Goal: Task Accomplishment & Management: Use online tool/utility

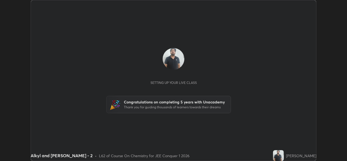
scroll to position [161, 346]
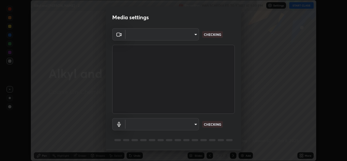
type input "de0b73f0980f6fa9b450921a8a2ec262589a733567298ed7cfed7de340c0f98a"
click at [188, 124] on body "Erase all Alkyl and [PERSON_NAME] - 2 Recording WAS SCHEDULED TO START AT 1:00 …" at bounding box center [173, 80] width 347 height 161
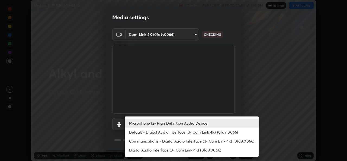
click at [176, 129] on li "Default - Digital Audio Interface (3- Cam Link 4K) (0fd9:0066)" at bounding box center [192, 131] width 134 height 9
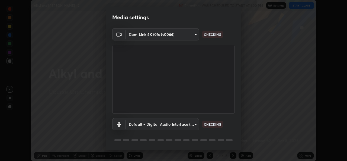
click at [172, 123] on body "Erase all Alkyl and [PERSON_NAME] - 2 Recording WAS SCHEDULED TO START AT 1:00 …" at bounding box center [173, 80] width 347 height 161
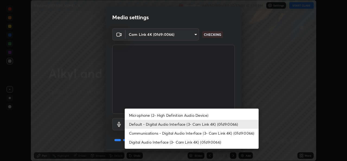
click at [178, 131] on li "Communications - Digital Audio Interface (3- Cam Link 4K) (0fd9:0066)" at bounding box center [192, 132] width 134 height 9
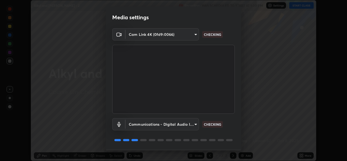
click at [183, 123] on body "Erase all Alkyl and [PERSON_NAME] - 2 Recording WAS SCHEDULED TO START AT 1:00 …" at bounding box center [173, 80] width 347 height 161
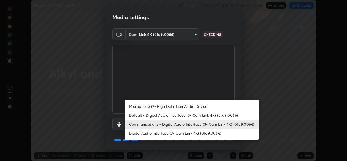
click at [183, 106] on li "Microphone (2- High Definition Audio Device)" at bounding box center [192, 106] width 134 height 9
type input "ee5451cd7f557f866d24f5efd5cc95f4e676077231587f00bc09c28defbb90f9"
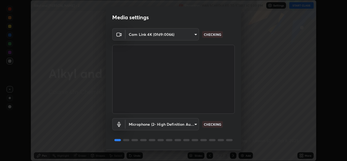
scroll to position [17, 0]
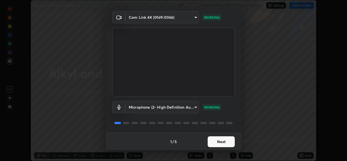
click at [226, 144] on button "Next" at bounding box center [220, 141] width 27 height 11
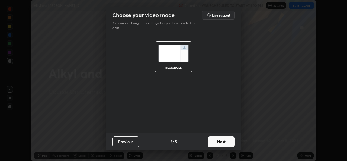
scroll to position [0, 0]
click at [226, 144] on button "Next" at bounding box center [220, 141] width 27 height 11
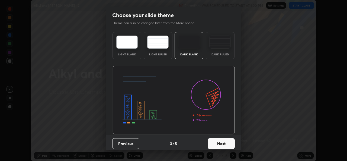
click at [228, 142] on button "Next" at bounding box center [220, 143] width 27 height 11
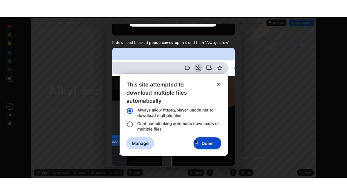
scroll to position [128, 0]
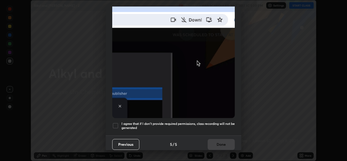
click at [116, 124] on div at bounding box center [115, 125] width 6 height 6
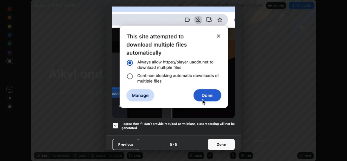
click at [223, 143] on button "Done" at bounding box center [220, 144] width 27 height 11
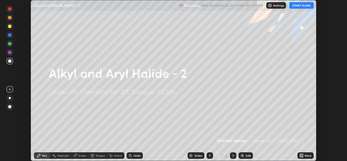
click at [299, 7] on button "START CLASS" at bounding box center [301, 5] width 24 height 6
click at [300, 156] on icon at bounding box center [299, 155] width 1 height 1
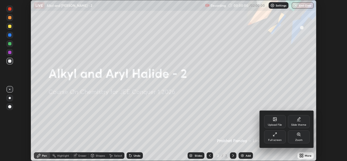
click at [278, 137] on div "Full screen" at bounding box center [275, 136] width 22 height 13
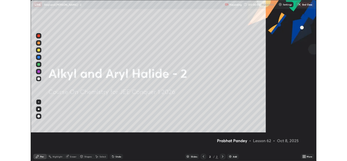
scroll to position [195, 347]
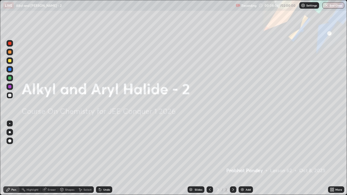
click at [242, 160] on img at bounding box center [242, 189] width 4 height 4
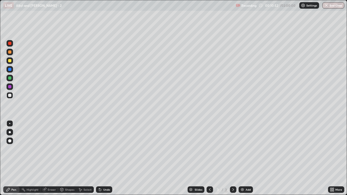
click at [103, 160] on div "Undo" at bounding box center [106, 189] width 7 height 3
click at [10, 61] on div at bounding box center [9, 60] width 3 height 3
click at [13, 95] on div at bounding box center [9, 95] width 6 height 6
click at [103, 160] on div "Undo" at bounding box center [104, 189] width 16 height 6
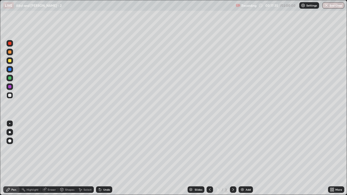
click at [242, 160] on img at bounding box center [242, 189] width 4 height 4
click at [210, 160] on icon at bounding box center [209, 189] width 4 height 4
click at [232, 160] on icon at bounding box center [233, 189] width 4 height 4
click at [209, 160] on icon at bounding box center [209, 189] width 4 height 4
click at [232, 160] on icon at bounding box center [233, 189] width 2 height 3
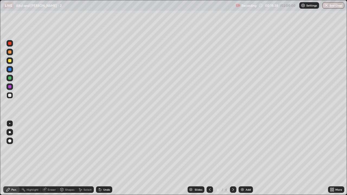
click at [331, 160] on icon at bounding box center [332, 189] width 4 height 4
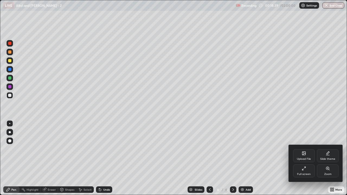
click at [307, 160] on div "Full screen" at bounding box center [304, 170] width 22 height 13
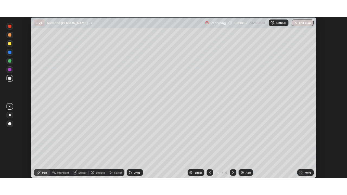
scroll to position [26919, 26733]
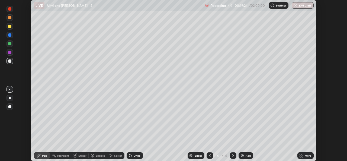
click at [303, 155] on icon at bounding box center [301, 155] width 4 height 4
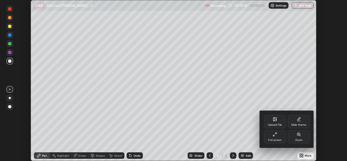
click at [274, 137] on div "Full screen" at bounding box center [275, 136] width 22 height 13
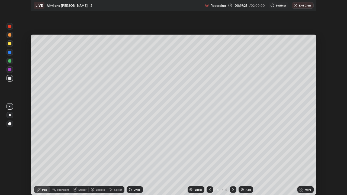
scroll to position [195, 347]
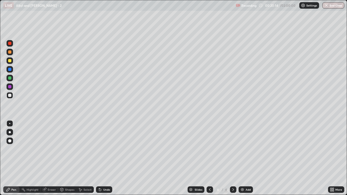
click at [209, 160] on icon at bounding box center [209, 189] width 4 height 4
click at [232, 160] on icon at bounding box center [233, 189] width 4 height 4
click at [11, 61] on div at bounding box center [9, 60] width 3 height 3
click at [107, 160] on div "Undo" at bounding box center [104, 189] width 16 height 6
click at [10, 95] on div at bounding box center [9, 95] width 3 height 3
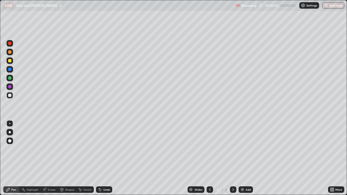
click at [99, 160] on icon at bounding box center [99, 188] width 1 height 1
click at [305, 53] on icon at bounding box center [307, 54] width 4 height 4
click at [243, 160] on img at bounding box center [242, 189] width 4 height 4
click at [208, 160] on icon at bounding box center [209, 189] width 4 height 4
click at [232, 160] on icon at bounding box center [233, 189] width 4 height 4
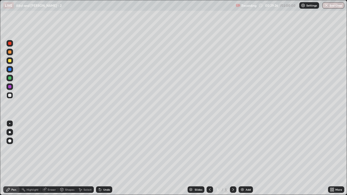
click at [99, 160] on icon at bounding box center [100, 190] width 2 height 2
click at [209, 160] on icon at bounding box center [209, 189] width 4 height 4
click at [233, 160] on icon at bounding box center [233, 189] width 4 height 4
click at [207, 160] on div at bounding box center [209, 189] width 6 height 6
click at [233, 160] on icon at bounding box center [233, 189] width 4 height 4
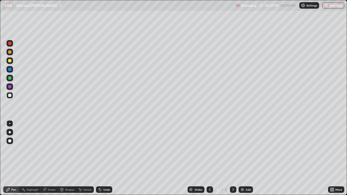
click at [209, 160] on icon at bounding box center [209, 189] width 4 height 4
click at [232, 160] on icon at bounding box center [233, 189] width 2 height 3
click at [108, 160] on div "Undo" at bounding box center [104, 189] width 16 height 6
click at [243, 160] on img at bounding box center [242, 189] width 4 height 4
click at [210, 160] on icon at bounding box center [209, 189] width 4 height 4
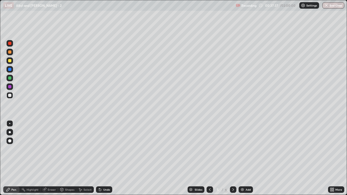
click at [233, 160] on icon at bounding box center [233, 189] width 4 height 4
click at [244, 160] on div "Add" at bounding box center [245, 189] width 14 height 6
click at [209, 160] on icon at bounding box center [209, 189] width 4 height 4
click at [232, 160] on icon at bounding box center [233, 189] width 2 height 3
click at [101, 160] on div "Undo" at bounding box center [104, 189] width 16 height 6
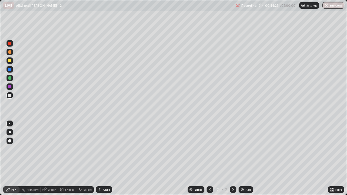
click at [10, 62] on div at bounding box center [9, 60] width 3 height 3
click at [12, 96] on div at bounding box center [9, 95] width 6 height 6
click at [99, 160] on icon at bounding box center [99, 188] width 1 height 1
click at [100, 160] on icon at bounding box center [100, 190] width 2 height 2
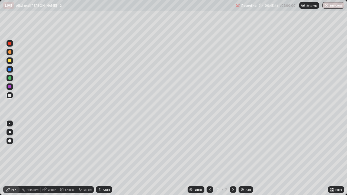
click at [104, 160] on div "Undo" at bounding box center [106, 189] width 7 height 3
click at [10, 51] on div at bounding box center [9, 51] width 3 height 3
click at [12, 94] on div at bounding box center [9, 95] width 6 height 6
click at [242, 160] on img at bounding box center [242, 189] width 4 height 4
click at [50, 160] on div "Eraser" at bounding box center [52, 189] width 8 height 3
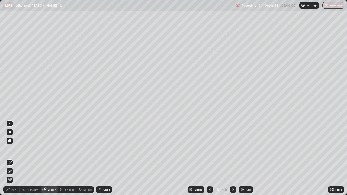
click at [15, 160] on div "Pen" at bounding box center [11, 189] width 16 height 6
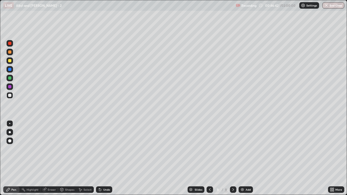
click at [210, 160] on icon at bounding box center [209, 189] width 4 height 4
click at [104, 160] on div "Undo" at bounding box center [104, 189] width 16 height 6
click at [105, 160] on div "Undo" at bounding box center [106, 189] width 7 height 3
click at [103, 160] on div "Undo" at bounding box center [104, 189] width 16 height 6
click at [101, 160] on div "Undo" at bounding box center [104, 189] width 16 height 6
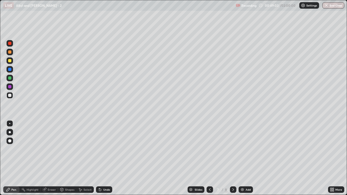
click at [88, 160] on div "Select" at bounding box center [87, 189] width 8 height 3
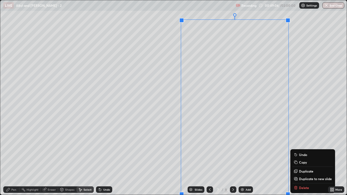
click at [313, 99] on div "0 ° Undo Copy Duplicate Duplicate to new slide Delete" at bounding box center [173, 97] width 346 height 194
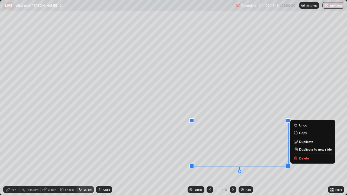
click at [306, 134] on p "Copy" at bounding box center [303, 133] width 8 height 4
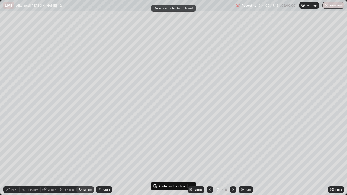
click at [232, 160] on icon at bounding box center [233, 189] width 4 height 4
click at [209, 160] on icon at bounding box center [209, 189] width 4 height 4
click at [242, 160] on img at bounding box center [242, 189] width 4 height 4
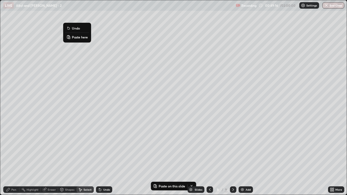
click at [88, 36] on button "Paste here" at bounding box center [77, 37] width 24 height 6
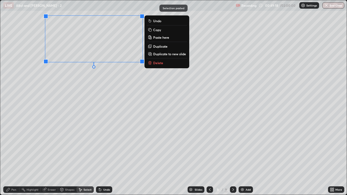
click at [81, 107] on div "0 ° Undo Copy Paste here Duplicate Duplicate to new slide Delete" at bounding box center [173, 97] width 346 height 194
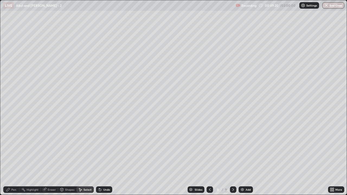
click at [9, 160] on div "Pen" at bounding box center [11, 189] width 16 height 6
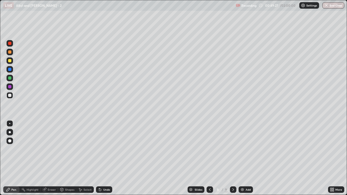
click at [209, 160] on icon at bounding box center [209, 189] width 4 height 4
click at [232, 160] on icon at bounding box center [233, 189] width 4 height 4
click at [103, 160] on div "Undo" at bounding box center [104, 189] width 16 height 6
click at [104, 160] on div "Undo" at bounding box center [104, 189] width 16 height 6
click at [9, 60] on div at bounding box center [9, 60] width 3 height 3
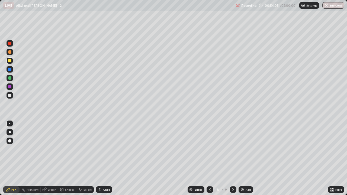
click at [50, 160] on div "Eraser" at bounding box center [52, 189] width 8 height 3
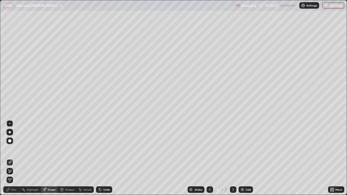
click at [108, 160] on div "Undo" at bounding box center [106, 189] width 7 height 3
click at [85, 160] on div "Select" at bounding box center [87, 189] width 8 height 3
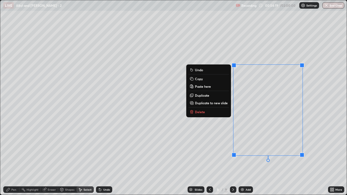
click at [323, 145] on div "0 ° Undo Copy Paste here Duplicate Duplicate to new slide Delete" at bounding box center [173, 97] width 346 height 194
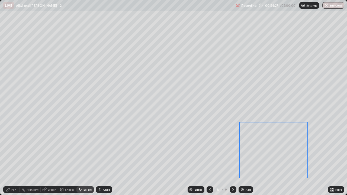
click at [269, 155] on div "0 ° Undo Copy Paste here Duplicate Duplicate to new slide Delete" at bounding box center [173, 97] width 346 height 194
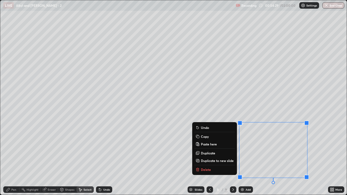
click at [320, 158] on div "0 ° Undo Copy Paste here Duplicate Duplicate to new slide Delete" at bounding box center [173, 97] width 346 height 194
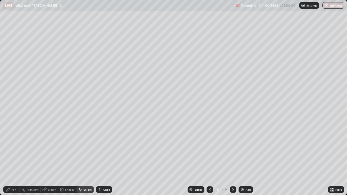
click at [53, 160] on div "Eraser" at bounding box center [52, 189] width 8 height 3
click at [11, 160] on icon at bounding box center [10, 171] width 4 height 5
click at [17, 160] on div "Pen" at bounding box center [11, 189] width 16 height 6
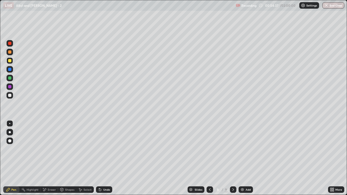
click at [11, 96] on div at bounding box center [9, 95] width 3 height 3
click at [49, 160] on div "Eraser" at bounding box center [52, 189] width 8 height 3
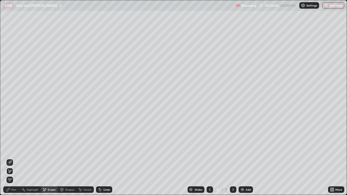
click at [12, 160] on div "Pen" at bounding box center [13, 189] width 5 height 3
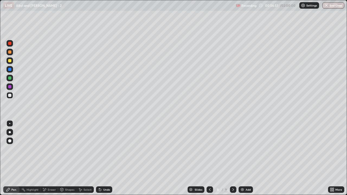
click at [197, 160] on div "Slides" at bounding box center [198, 189] width 8 height 3
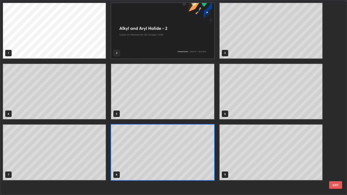
scroll to position [193, 343]
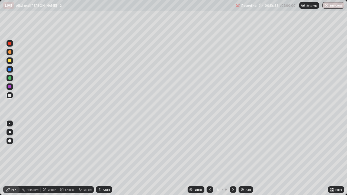
click at [199, 160] on div "Slides" at bounding box center [198, 189] width 8 height 3
click at [232, 160] on icon at bounding box center [233, 189] width 4 height 4
click at [102, 160] on div "Undo" at bounding box center [104, 189] width 16 height 6
click at [12, 61] on div at bounding box center [9, 60] width 6 height 6
click at [10, 95] on div at bounding box center [9, 95] width 3 height 3
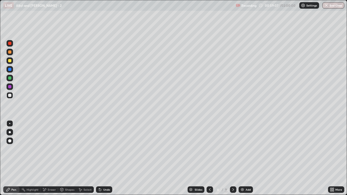
click at [233, 160] on icon at bounding box center [233, 189] width 4 height 4
click at [232, 160] on icon at bounding box center [233, 189] width 4 height 4
click at [209, 160] on icon at bounding box center [210, 189] width 2 height 3
click at [232, 160] on icon at bounding box center [233, 189] width 4 height 4
click at [235, 160] on div at bounding box center [233, 189] width 6 height 6
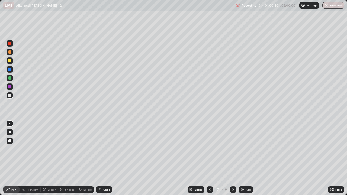
click at [235, 160] on div at bounding box center [233, 189] width 6 height 6
click at [12, 61] on div at bounding box center [9, 60] width 6 height 6
click at [11, 98] on div at bounding box center [9, 95] width 6 height 6
click at [88, 160] on div "Select" at bounding box center [87, 189] width 8 height 3
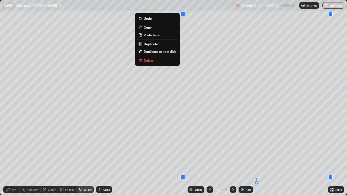
click at [153, 33] on p "Paste here" at bounding box center [152, 35] width 16 height 4
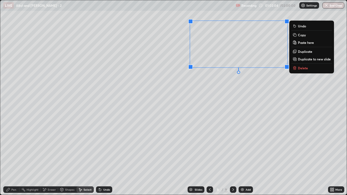
click at [243, 160] on img at bounding box center [242, 189] width 4 height 4
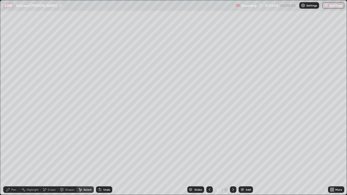
click at [211, 160] on div at bounding box center [209, 189] width 6 height 6
click at [242, 160] on img at bounding box center [242, 189] width 4 height 4
click at [209, 160] on icon at bounding box center [209, 189] width 4 height 4
click at [232, 160] on icon at bounding box center [233, 189] width 4 height 4
click at [74, 36] on p "Paste here" at bounding box center [71, 36] width 16 height 4
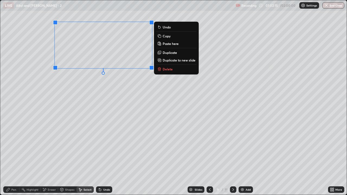
click at [105, 160] on div "Undo" at bounding box center [104, 189] width 16 height 6
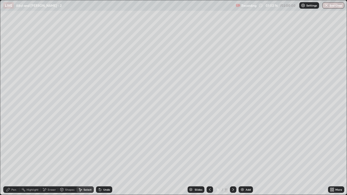
click at [209, 160] on icon at bounding box center [209, 189] width 4 height 4
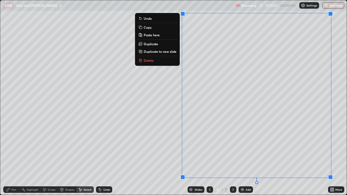
click at [154, 28] on button "Copy" at bounding box center [157, 27] width 40 height 6
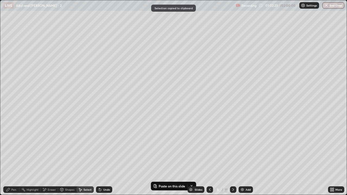
click at [232, 160] on icon at bounding box center [233, 189] width 4 height 4
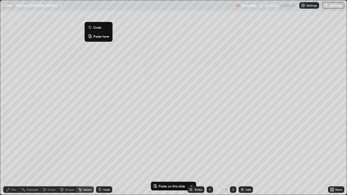
click at [102, 37] on p "Paste here" at bounding box center [101, 36] width 16 height 4
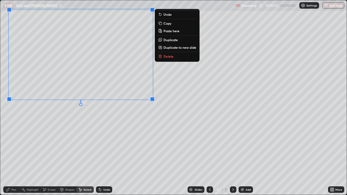
click at [12, 160] on div "Pen" at bounding box center [11, 189] width 16 height 6
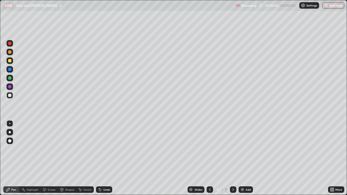
click at [100, 160] on div "Undo" at bounding box center [104, 189] width 16 height 6
click at [99, 160] on icon at bounding box center [100, 190] width 2 height 2
click at [101, 160] on icon at bounding box center [100, 189] width 4 height 4
click at [99, 160] on icon at bounding box center [99, 188] width 1 height 1
click at [98, 160] on icon at bounding box center [100, 189] width 4 height 4
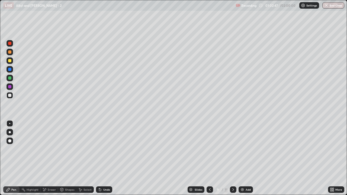
click at [99, 160] on icon at bounding box center [99, 188] width 1 height 1
click at [100, 160] on icon at bounding box center [100, 189] width 4 height 4
click at [209, 160] on icon at bounding box center [209, 189] width 4 height 4
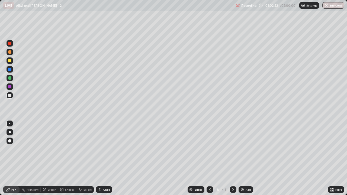
click at [105, 160] on div "Undo" at bounding box center [106, 189] width 7 height 3
click at [232, 160] on icon at bounding box center [233, 189] width 4 height 4
click at [209, 160] on icon at bounding box center [209, 189] width 4 height 4
click at [86, 160] on div "Select" at bounding box center [87, 189] width 8 height 3
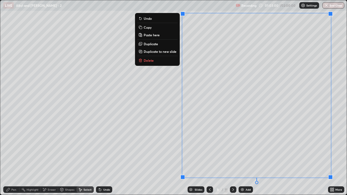
click at [158, 27] on button "Copy" at bounding box center [157, 27] width 40 height 6
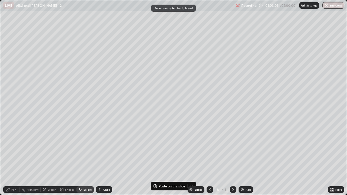
click at [232, 160] on icon at bounding box center [233, 189] width 4 height 4
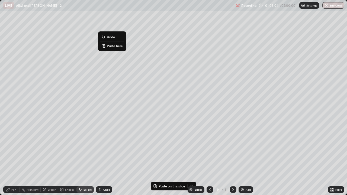
click at [119, 48] on p "Paste here" at bounding box center [115, 46] width 16 height 4
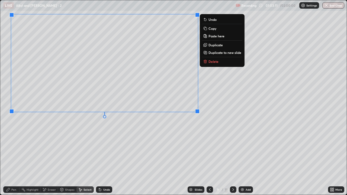
click at [139, 132] on div "0 ° Undo Copy Paste here Duplicate Duplicate to new slide Delete" at bounding box center [173, 97] width 346 height 194
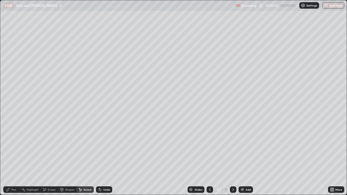
click at [16, 160] on div "Pen" at bounding box center [13, 189] width 5 height 3
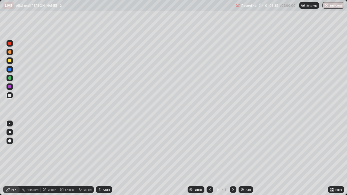
click at [99, 160] on icon at bounding box center [100, 190] width 2 height 2
click at [99, 160] on icon at bounding box center [100, 189] width 4 height 4
click at [99, 160] on icon at bounding box center [100, 190] width 2 height 2
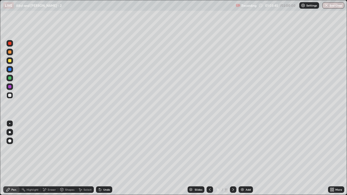
click at [99, 160] on icon at bounding box center [99, 188] width 1 height 1
click at [103, 160] on div "Undo" at bounding box center [106, 189] width 7 height 3
click at [107, 160] on div "Undo" at bounding box center [106, 189] width 7 height 3
click at [106, 160] on div "Undo" at bounding box center [106, 189] width 7 height 3
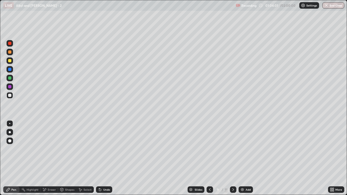
click at [106, 160] on div "Undo" at bounding box center [106, 189] width 7 height 3
click at [105, 160] on div "Undo" at bounding box center [104, 189] width 16 height 6
click at [100, 160] on icon at bounding box center [100, 190] width 2 height 2
click at [91, 160] on div "Select" at bounding box center [84, 189] width 17 height 11
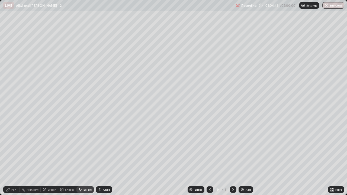
click at [99, 160] on div "0 ° Undo Copy Paste here Duplicate Duplicate to new slide Delete" at bounding box center [173, 97] width 346 height 194
click at [91, 160] on div "0 ° Undo Copy Paste here Duplicate Duplicate to new slide Delete" at bounding box center [173, 97] width 346 height 194
click at [99, 160] on icon at bounding box center [100, 190] width 2 height 2
click at [99, 160] on icon at bounding box center [100, 189] width 4 height 4
click at [15, 160] on div "Pen" at bounding box center [13, 189] width 5 height 3
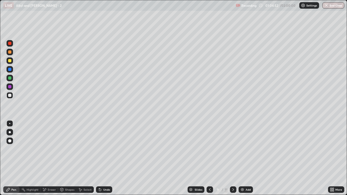
click at [99, 160] on icon at bounding box center [100, 190] width 2 height 2
click at [8, 61] on div at bounding box center [9, 60] width 3 height 3
click at [9, 95] on div at bounding box center [9, 95] width 3 height 3
click at [144, 160] on div "Slides 9 / 11 Add" at bounding box center [220, 189] width 216 height 11
click at [151, 160] on div "Slides 9 / 11 Add" at bounding box center [220, 189] width 216 height 11
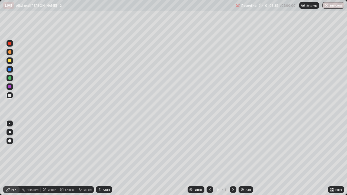
click at [150, 160] on div "Slides 9 / 11 Add" at bounding box center [220, 189] width 216 height 11
click at [99, 160] on icon at bounding box center [100, 190] width 2 height 2
click at [150, 160] on div "Slides 9 / 11 Add" at bounding box center [220, 189] width 216 height 11
click at [103, 160] on div "Undo" at bounding box center [106, 189] width 7 height 3
click at [101, 160] on div "Undo" at bounding box center [104, 189] width 16 height 6
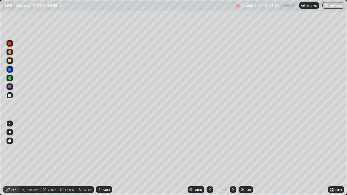
click at [99, 160] on icon at bounding box center [99, 188] width 1 height 1
click at [99, 160] on icon at bounding box center [100, 190] width 2 height 2
click at [99, 160] on icon at bounding box center [100, 189] width 4 height 4
click at [99, 160] on icon at bounding box center [99, 188] width 1 height 1
click at [99, 160] on icon at bounding box center [100, 190] width 2 height 2
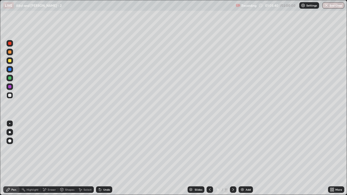
click at [99, 160] on icon at bounding box center [100, 190] width 2 height 2
click at [100, 160] on div "Undo" at bounding box center [104, 189] width 16 height 6
click at [99, 160] on icon at bounding box center [100, 190] width 2 height 2
click at [101, 160] on icon at bounding box center [100, 189] width 4 height 4
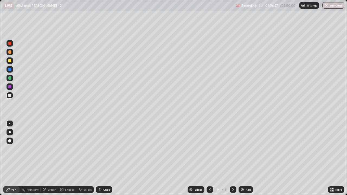
click at [101, 160] on icon at bounding box center [100, 189] width 4 height 4
click at [102, 160] on div "Undo" at bounding box center [104, 189] width 16 height 6
click at [10, 61] on div at bounding box center [9, 60] width 3 height 3
click at [212, 160] on div at bounding box center [209, 189] width 6 height 6
click at [232, 160] on icon at bounding box center [233, 189] width 4 height 4
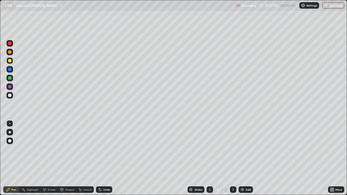
click at [12, 95] on div at bounding box center [9, 95] width 6 height 6
click at [101, 160] on div "Undo" at bounding box center [104, 189] width 16 height 6
click at [103, 160] on div "Undo" at bounding box center [106, 189] width 7 height 3
click at [102, 160] on div "Undo" at bounding box center [104, 189] width 16 height 6
click at [10, 63] on div at bounding box center [9, 60] width 6 height 6
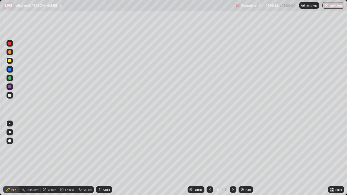
click at [12, 64] on div at bounding box center [9, 60] width 6 height 9
click at [11, 95] on div at bounding box center [9, 95] width 3 height 3
click at [209, 160] on icon at bounding box center [209, 189] width 4 height 4
click at [232, 160] on icon at bounding box center [233, 189] width 4 height 4
click at [102, 160] on div "Undo" at bounding box center [104, 189] width 16 height 6
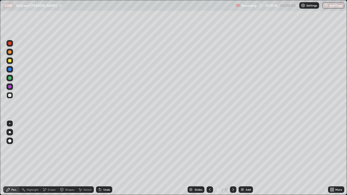
click at [10, 61] on div at bounding box center [9, 60] width 3 height 3
click at [99, 160] on icon at bounding box center [99, 188] width 1 height 1
click at [9, 95] on div at bounding box center [9, 95] width 3 height 3
click at [209, 160] on icon at bounding box center [209, 189] width 4 height 4
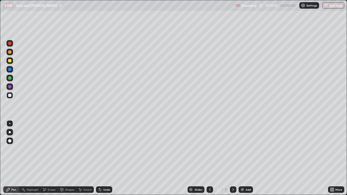
click at [209, 160] on icon at bounding box center [209, 189] width 4 height 4
click at [235, 160] on div at bounding box center [233, 189] width 6 height 6
click at [233, 160] on icon at bounding box center [233, 189] width 4 height 4
click at [232, 160] on icon at bounding box center [233, 189] width 2 height 3
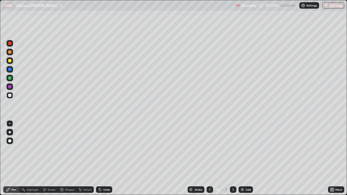
click at [210, 160] on icon at bounding box center [209, 189] width 4 height 4
click at [235, 160] on div at bounding box center [233, 189] width 6 height 6
click at [104, 160] on div "Undo" at bounding box center [106, 189] width 7 height 3
click at [105, 160] on div "Undo" at bounding box center [106, 189] width 7 height 3
click at [11, 52] on div at bounding box center [9, 51] width 3 height 3
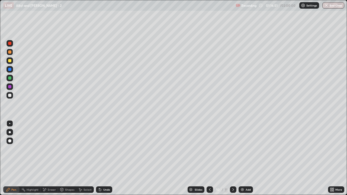
click at [12, 61] on div at bounding box center [9, 60] width 6 height 6
click at [12, 52] on div at bounding box center [9, 52] width 6 height 6
click at [10, 78] on div at bounding box center [9, 77] width 3 height 3
click at [11, 60] on div at bounding box center [9, 60] width 3 height 3
click at [9, 78] on div at bounding box center [9, 77] width 3 height 3
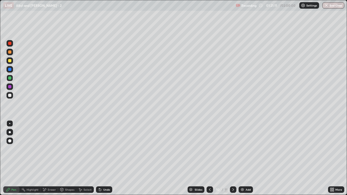
click at [10, 52] on div at bounding box center [9, 51] width 3 height 3
click at [242, 160] on img at bounding box center [242, 189] width 4 height 4
click at [10, 94] on div at bounding box center [9, 95] width 3 height 3
click at [105, 160] on div "Undo" at bounding box center [106, 189] width 7 height 3
click at [105, 160] on div "Undo" at bounding box center [104, 189] width 16 height 6
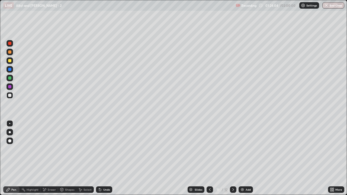
click at [106, 160] on div "Undo" at bounding box center [104, 189] width 16 height 6
click at [99, 160] on icon at bounding box center [100, 190] width 2 height 2
click at [101, 160] on icon at bounding box center [100, 189] width 4 height 4
click at [99, 160] on icon at bounding box center [99, 188] width 1 height 1
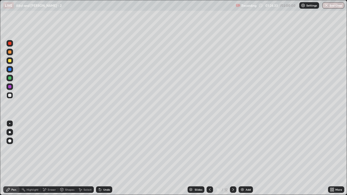
click at [99, 160] on icon at bounding box center [99, 188] width 1 height 1
click at [96, 160] on div "Undo" at bounding box center [104, 189] width 16 height 6
click at [10, 51] on div at bounding box center [9, 51] width 3 height 3
click at [9, 61] on div at bounding box center [9, 60] width 3 height 3
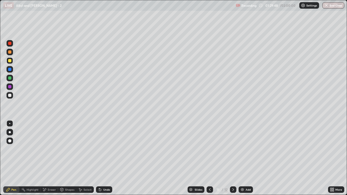
click at [10, 77] on div at bounding box center [9, 77] width 3 height 3
click at [209, 160] on icon at bounding box center [209, 189] width 4 height 4
click at [232, 160] on icon at bounding box center [233, 189] width 4 height 4
click at [12, 96] on div at bounding box center [9, 95] width 6 height 6
click at [9, 61] on div at bounding box center [9, 60] width 3 height 3
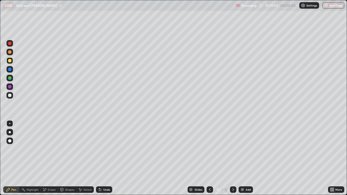
click at [10, 79] on div at bounding box center [9, 77] width 3 height 3
click at [10, 95] on div at bounding box center [9, 95] width 3 height 3
click at [100, 160] on div "Undo" at bounding box center [104, 189] width 16 height 6
click at [99, 160] on icon at bounding box center [99, 188] width 1 height 1
click at [51, 160] on div "Eraser" at bounding box center [49, 189] width 17 height 11
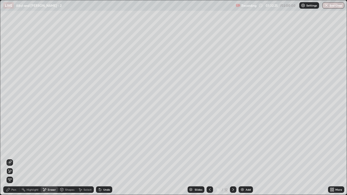
click at [211, 160] on div at bounding box center [209, 189] width 6 height 6
click at [232, 160] on icon at bounding box center [233, 189] width 4 height 4
click at [212, 160] on div at bounding box center [209, 189] width 6 height 6
click at [232, 160] on icon at bounding box center [233, 189] width 4 height 4
click at [201, 160] on div "Slides" at bounding box center [198, 189] width 8 height 3
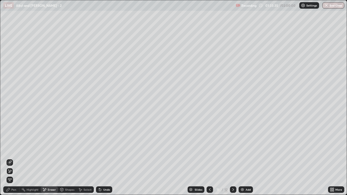
click at [14, 160] on div "Pen" at bounding box center [13, 189] width 5 height 3
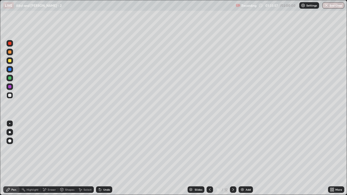
click at [103, 160] on div "Undo" at bounding box center [106, 189] width 7 height 3
click at [101, 160] on div "Undo" at bounding box center [104, 189] width 16 height 6
click at [107, 160] on div "Undo" at bounding box center [104, 189] width 16 height 6
click at [10, 78] on div at bounding box center [9, 77] width 3 height 3
click at [106, 160] on div "Undo" at bounding box center [106, 189] width 7 height 3
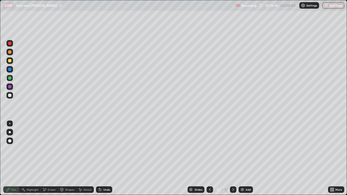
click at [10, 95] on div at bounding box center [9, 95] width 3 height 3
click at [103, 160] on div "Undo" at bounding box center [106, 189] width 7 height 3
click at [242, 160] on img at bounding box center [242, 189] width 4 height 4
click at [209, 160] on icon at bounding box center [209, 189] width 4 height 4
click at [232, 160] on icon at bounding box center [233, 189] width 4 height 4
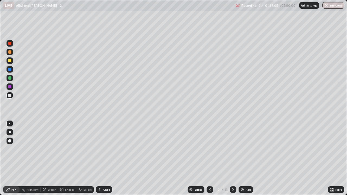
click at [209, 160] on icon at bounding box center [209, 189] width 4 height 4
click at [232, 160] on icon at bounding box center [233, 189] width 2 height 3
click at [13, 62] on div at bounding box center [9, 60] width 6 height 6
click at [10, 95] on div at bounding box center [9, 95] width 3 height 3
click at [105, 160] on div "Undo" at bounding box center [106, 189] width 7 height 3
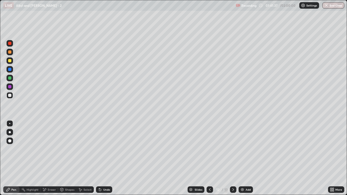
click at [12, 60] on div at bounding box center [9, 60] width 6 height 6
click at [196, 160] on div "Slides" at bounding box center [198, 189] width 8 height 3
click at [9, 97] on div at bounding box center [9, 95] width 3 height 3
click at [10, 60] on div at bounding box center [9, 60] width 3 height 3
click at [55, 160] on div "Eraser" at bounding box center [52, 189] width 8 height 3
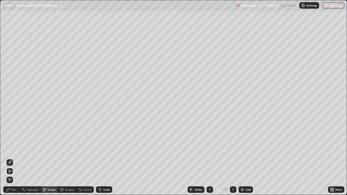
click at [15, 160] on div "Pen" at bounding box center [13, 189] width 5 height 3
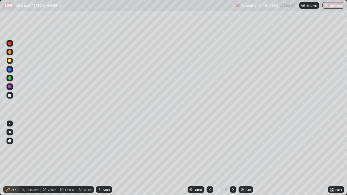
click at [243, 160] on img at bounding box center [242, 189] width 4 height 4
click at [10, 96] on div at bounding box center [9, 95] width 3 height 3
click at [210, 160] on icon at bounding box center [209, 189] width 4 height 4
click at [235, 160] on div at bounding box center [233, 189] width 6 height 6
click at [9, 53] on div at bounding box center [9, 51] width 3 height 3
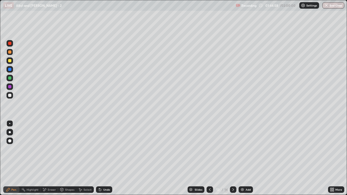
click at [11, 61] on div at bounding box center [9, 60] width 3 height 3
click at [12, 95] on div at bounding box center [9, 95] width 6 height 6
click at [13, 95] on div at bounding box center [9, 95] width 6 height 6
click at [243, 160] on img at bounding box center [242, 189] width 4 height 4
click at [10, 52] on div at bounding box center [9, 51] width 3 height 3
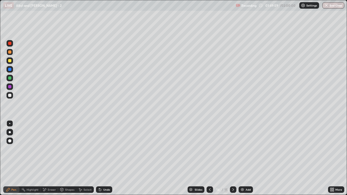
click at [108, 160] on div "Undo" at bounding box center [104, 189] width 16 height 6
click at [11, 97] on div at bounding box center [9, 95] width 6 height 6
click at [335, 5] on button "End Class" at bounding box center [333, 5] width 22 height 6
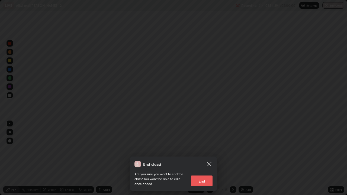
click at [205, 160] on button "End" at bounding box center [202, 180] width 22 height 11
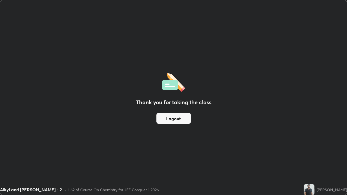
click at [183, 119] on button "Logout" at bounding box center [173, 118] width 34 height 11
